Goal: Transaction & Acquisition: Purchase product/service

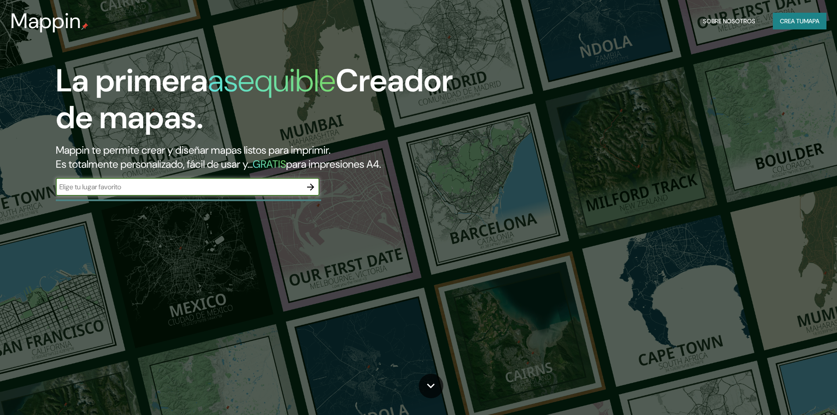
click at [100, 188] on input "text" at bounding box center [179, 187] width 246 height 10
type input "villeta, [GEOGRAPHIC_DATA]"
click at [313, 189] on icon "button" at bounding box center [310, 187] width 11 height 11
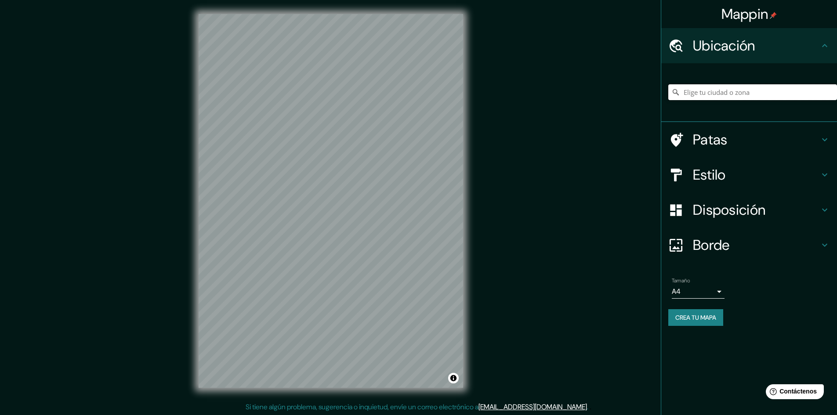
click at [739, 89] on input "Elige tu ciudad o zona" at bounding box center [752, 92] width 169 height 16
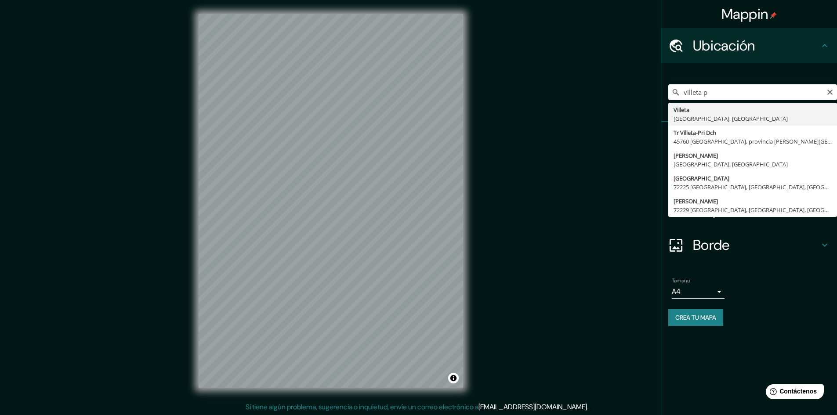
type input "[GEOGRAPHIC_DATA], [GEOGRAPHIC_DATA], [GEOGRAPHIC_DATA]"
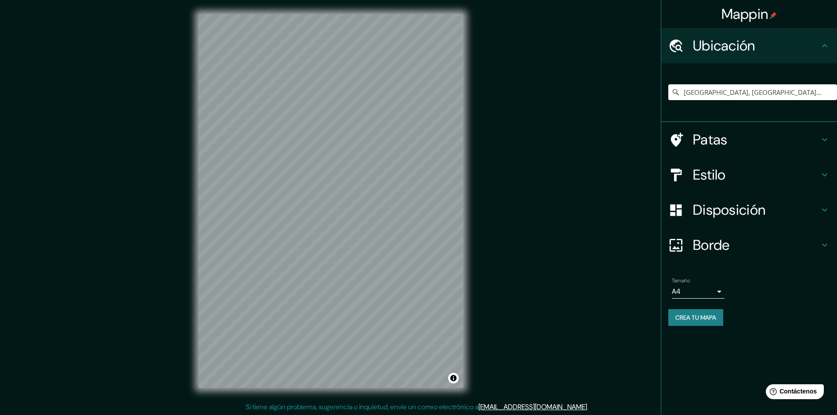
click at [827, 212] on icon at bounding box center [824, 210] width 11 height 11
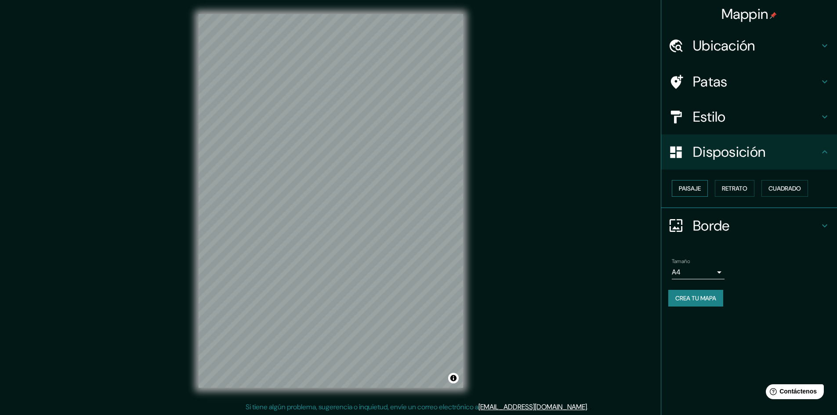
click at [685, 192] on font "Paisaje" at bounding box center [690, 188] width 22 height 8
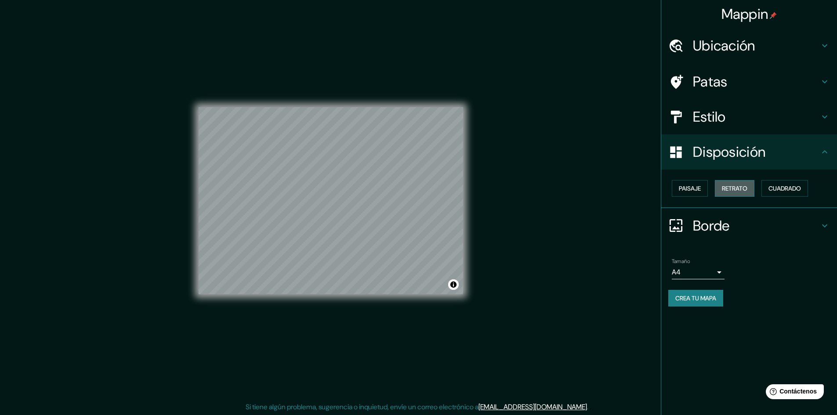
click at [724, 184] on font "Retrato" at bounding box center [734, 188] width 25 height 8
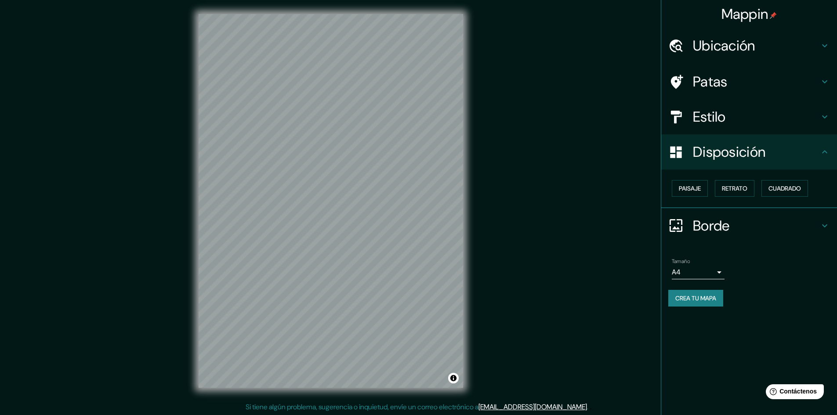
click at [738, 114] on h4 "Estilo" at bounding box center [756, 117] width 127 height 18
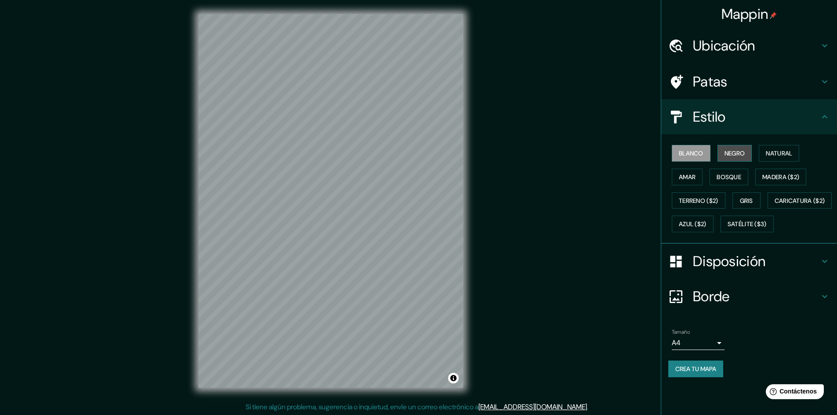
click at [734, 157] on font "Negro" at bounding box center [734, 153] width 21 height 8
click at [769, 149] on font "Natural" at bounding box center [779, 153] width 26 height 11
click at [718, 171] on font "Bosque" at bounding box center [728, 176] width 25 height 11
click at [750, 200] on font "Gris" at bounding box center [746, 201] width 13 height 8
click at [786, 149] on font "Natural" at bounding box center [779, 153] width 26 height 11
